Goal: Task Accomplishment & Management: Use online tool/utility

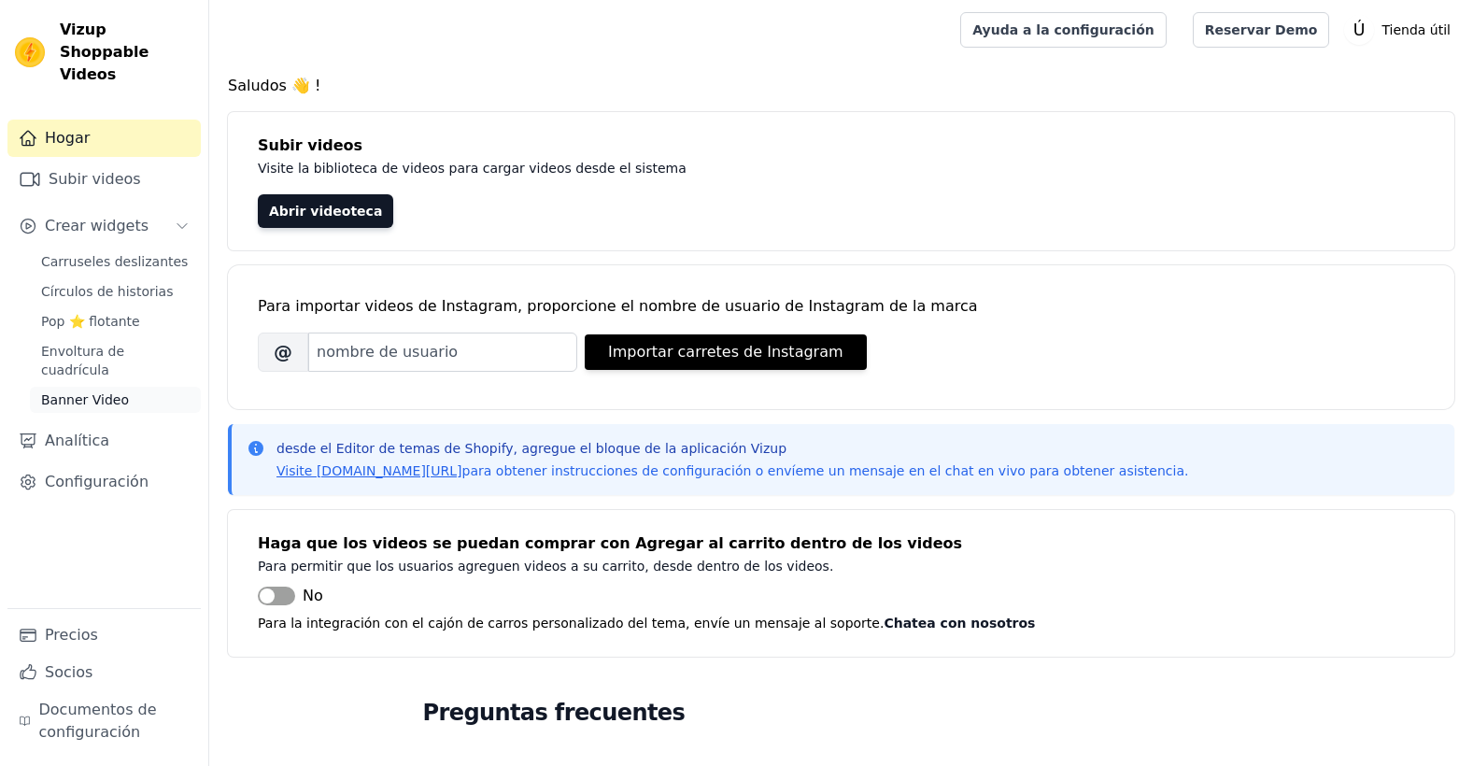
click at [91, 390] on span "Banner Video" at bounding box center [85, 399] width 88 height 19
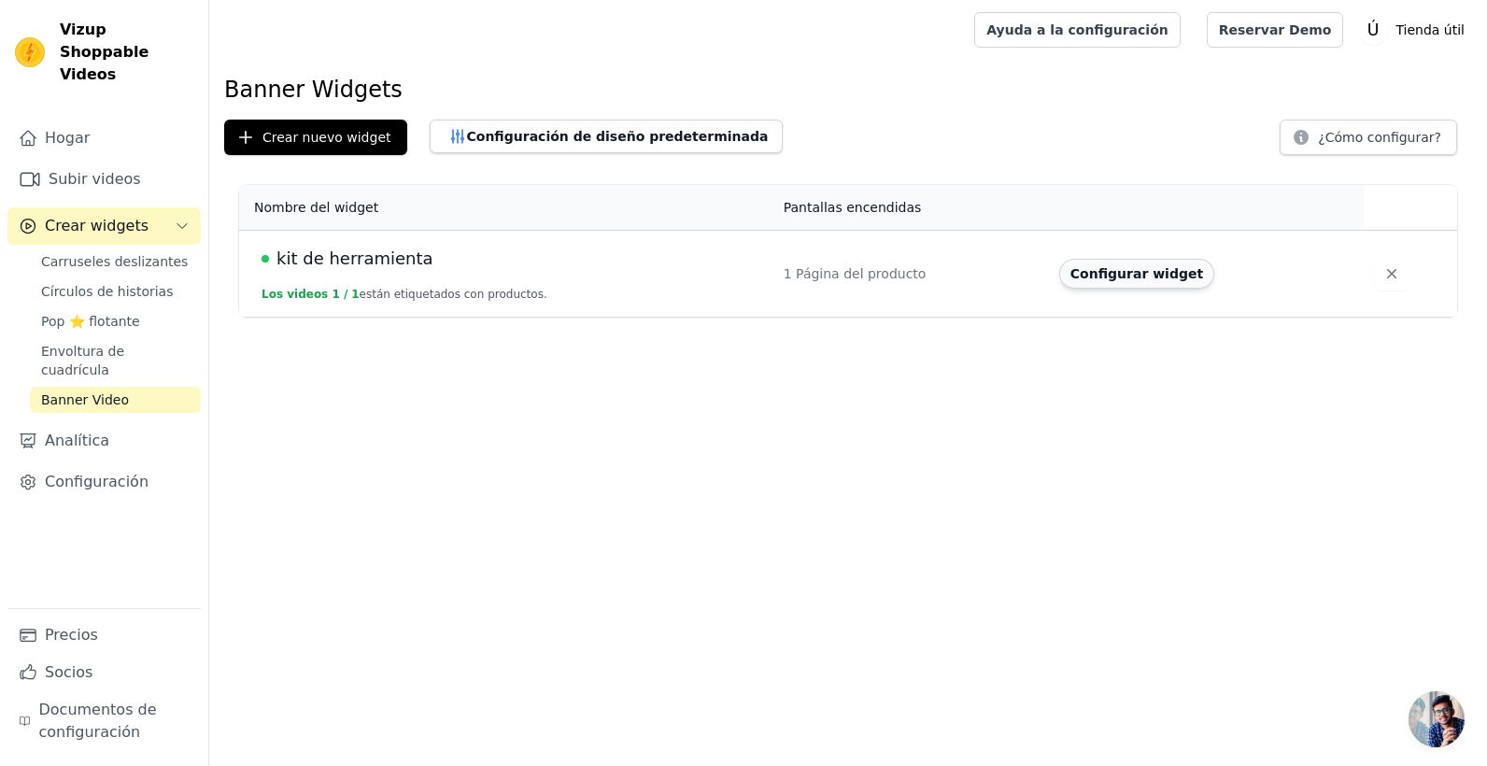
click at [1162, 277] on button "Configurar widget" at bounding box center [1136, 274] width 155 height 30
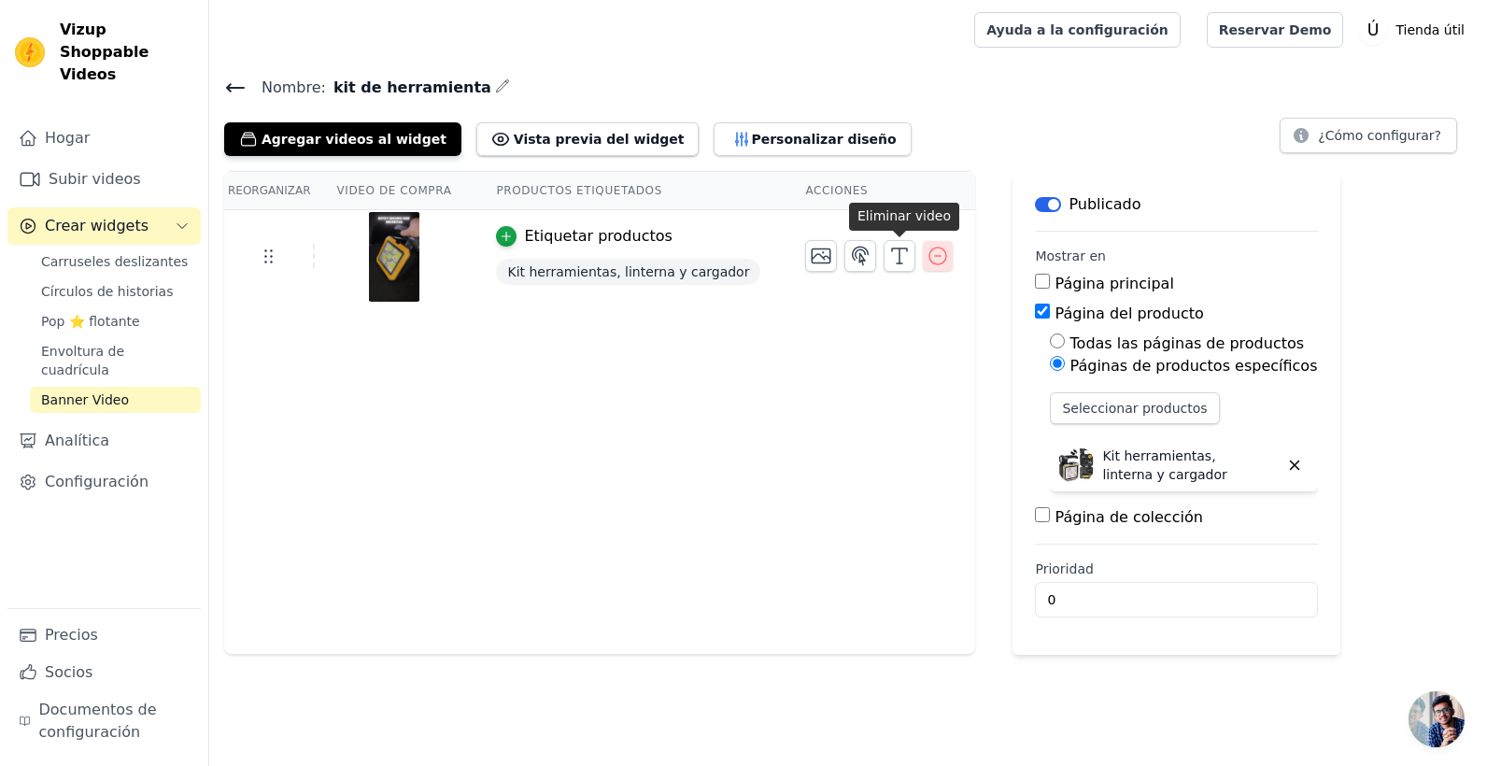
click at [927, 248] on icon "button" at bounding box center [938, 256] width 22 height 22
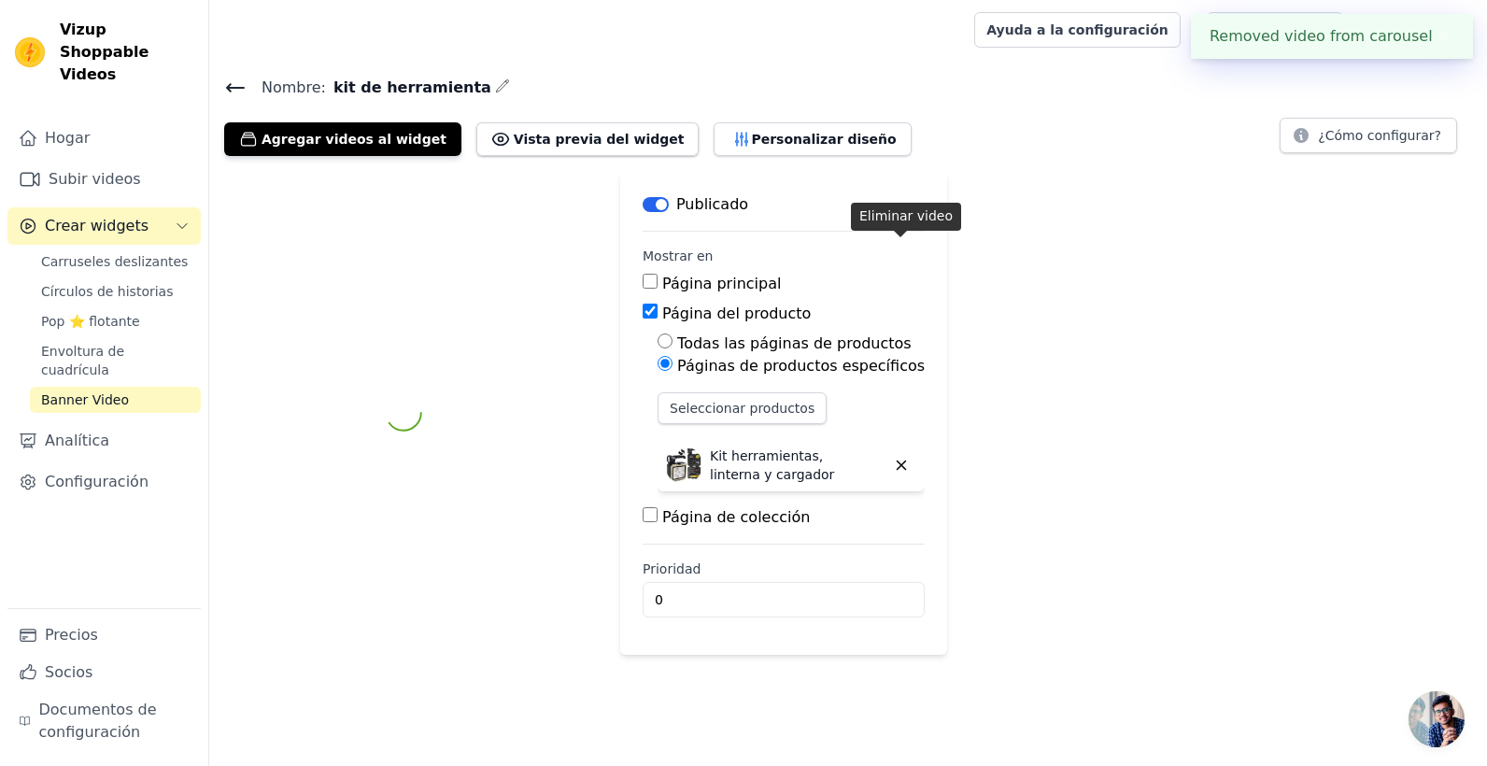
click at [894, 264] on fieldset "Mostrar en Página principal Página del producto Todas las páginas de productos …" at bounding box center [784, 388] width 282 height 282
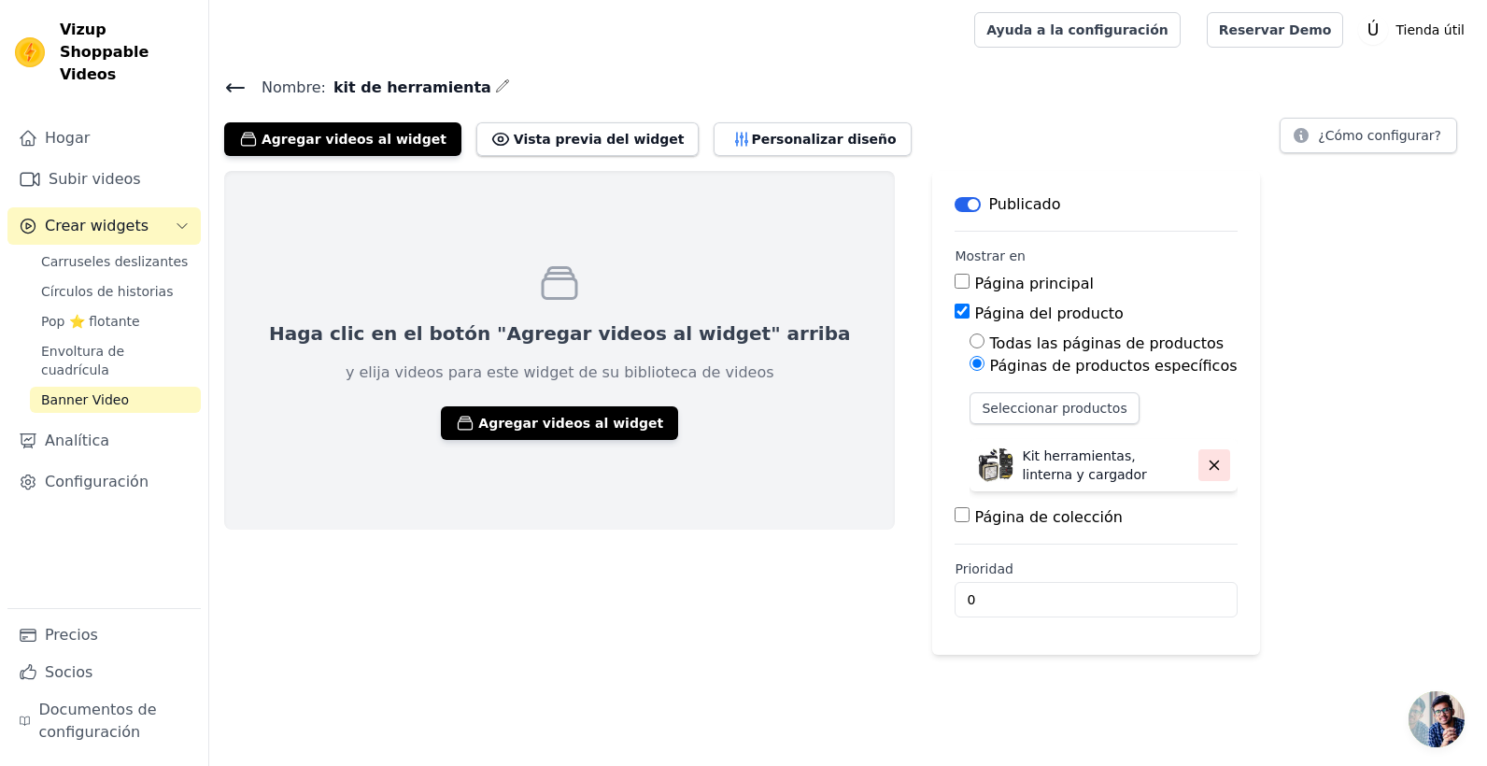
click at [1206, 464] on icon "button" at bounding box center [1214, 465] width 17 height 17
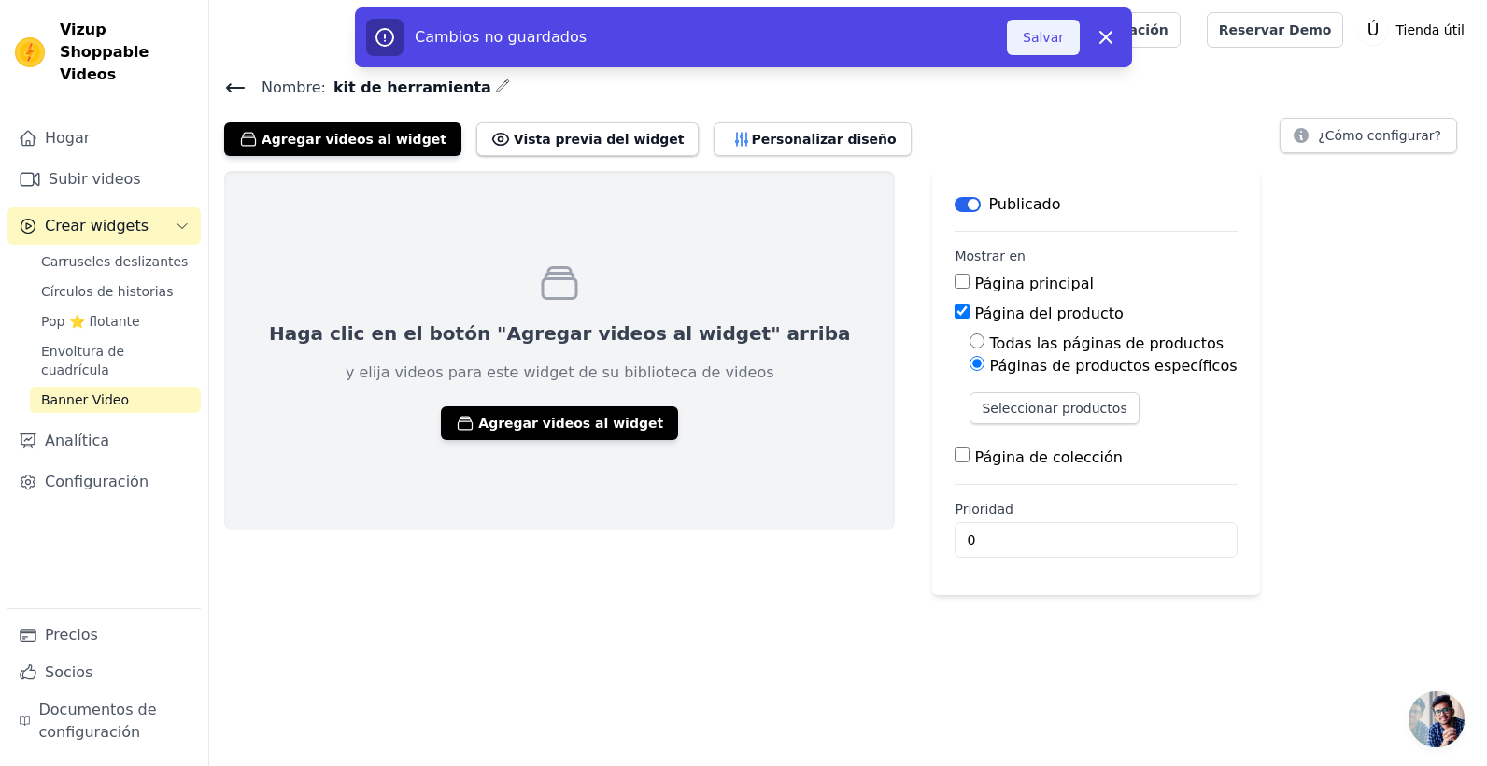
click at [1053, 39] on button "Salvar" at bounding box center [1043, 37] width 73 height 35
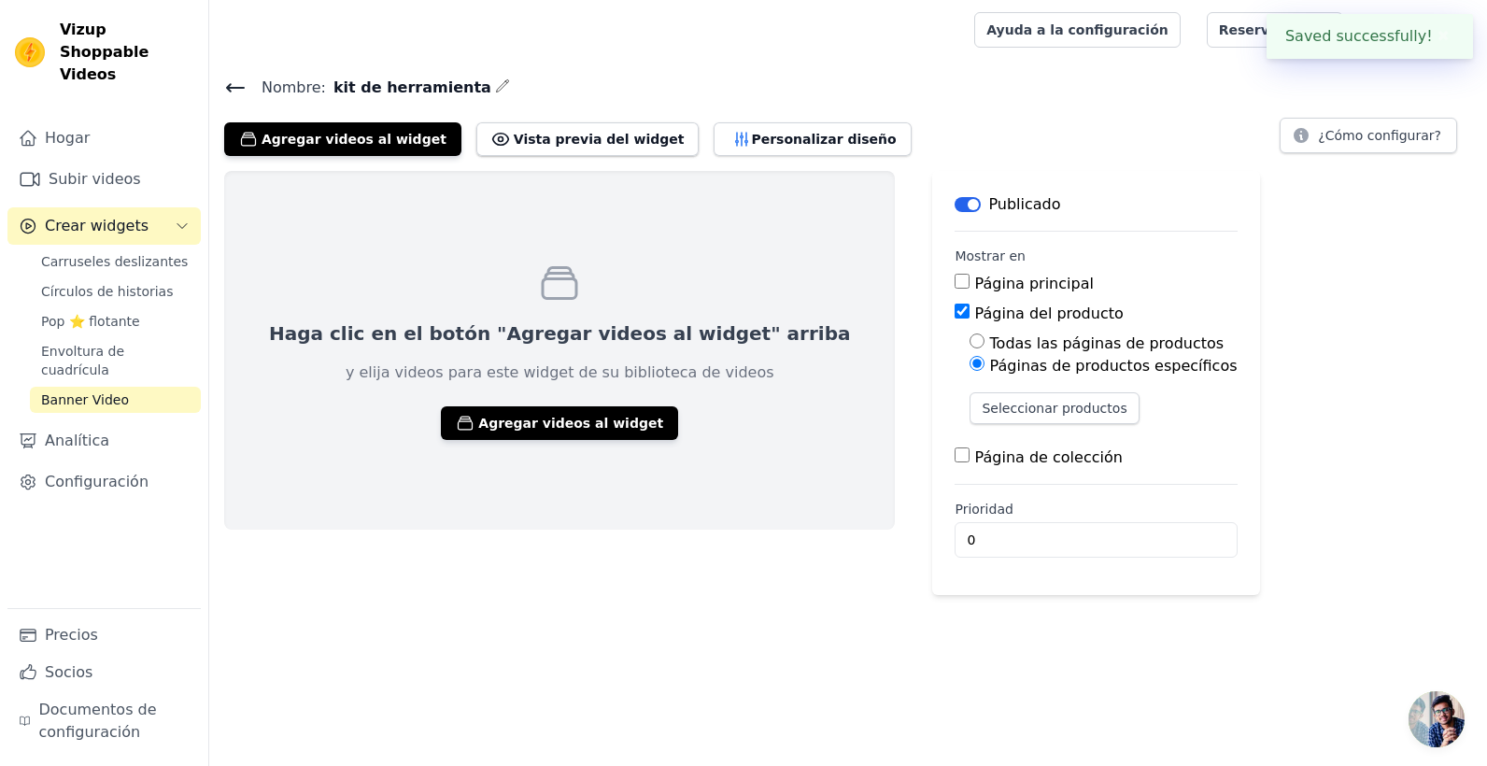
click at [241, 74] on main "Nombre: kit de herramienta Agregar videos al widget Vista previa del widget Per…" at bounding box center [848, 327] width 1278 height 535
click at [237, 96] on icon at bounding box center [235, 88] width 22 height 22
